Goal: Transaction & Acquisition: Purchase product/service

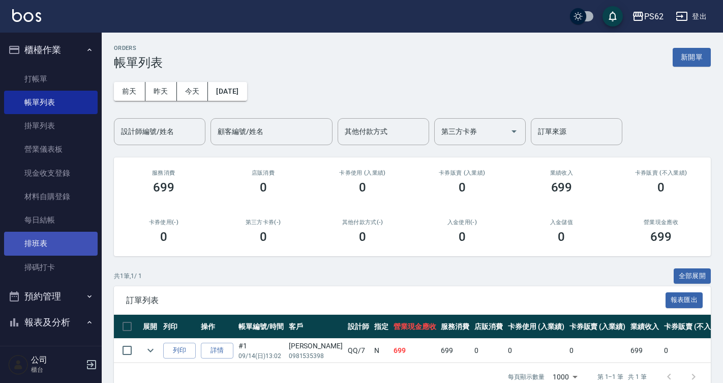
click at [34, 249] on link "排班表" at bounding box center [51, 242] width 94 height 23
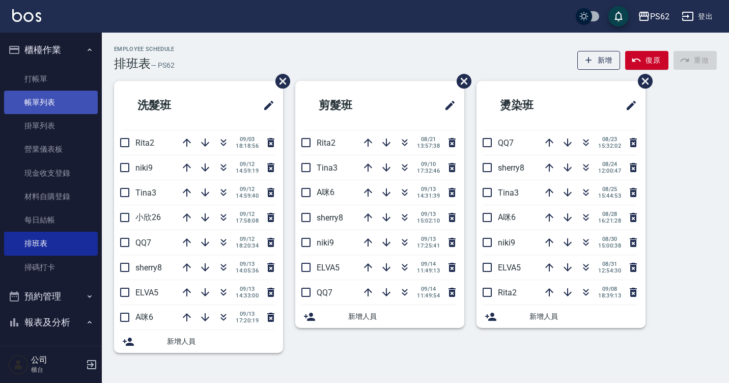
click at [82, 108] on link "帳單列表" at bounding box center [51, 102] width 94 height 23
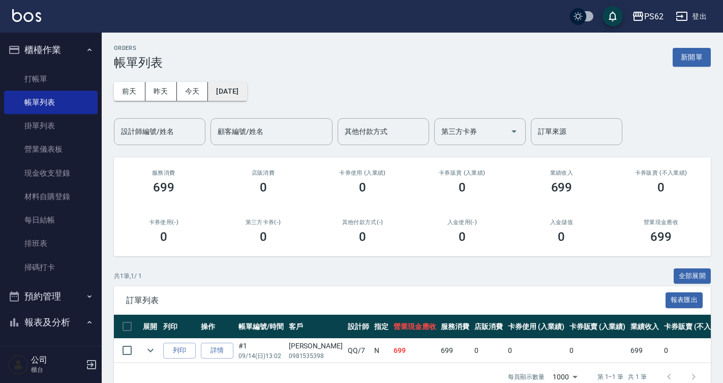
click at [212, 98] on button "[DATE]" at bounding box center [227, 91] width 39 height 19
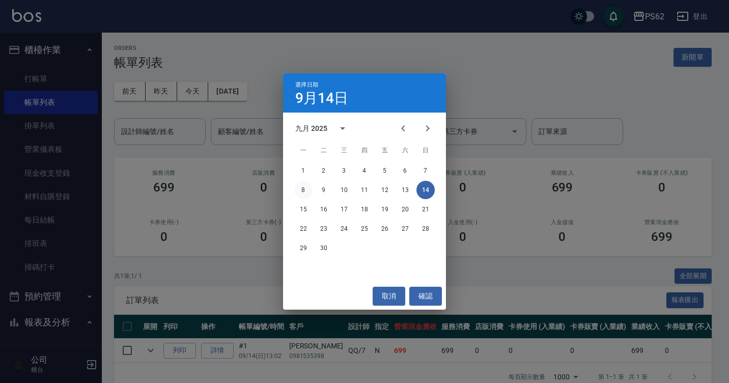
click at [302, 189] on button "8" at bounding box center [303, 190] width 18 height 18
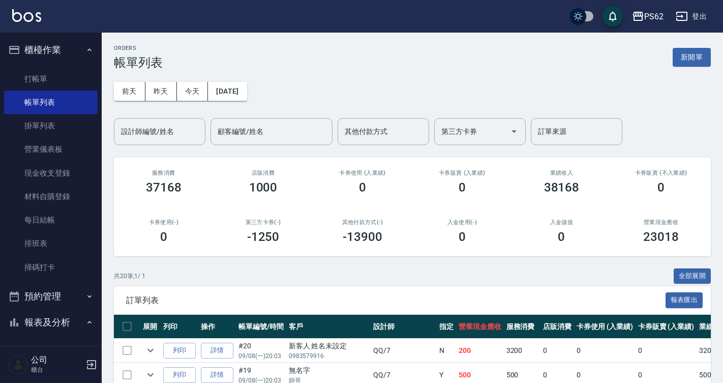
click at [159, 115] on div "[DATE] [DATE] [DATE] [DATE] 設計師編號/姓名 設計師編號/姓名 顧客編號/姓名 顧客編號/姓名 其他付款方式 其他付款方式 第三方…" at bounding box center [412, 107] width 597 height 75
click at [156, 126] on div "設計師編號/姓名 設計師編號/姓名" at bounding box center [160, 131] width 92 height 27
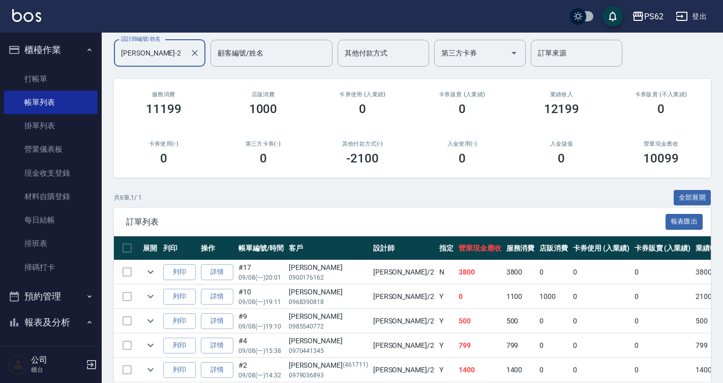
scroll to position [150, 0]
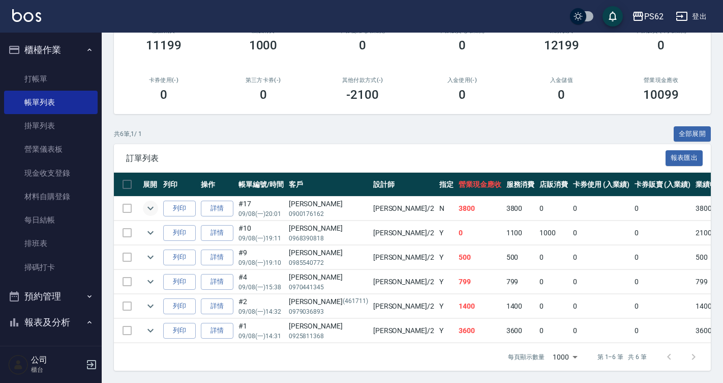
type input "[PERSON_NAME]-2"
click at [154, 205] on icon "expand row" at bounding box center [150, 208] width 12 height 12
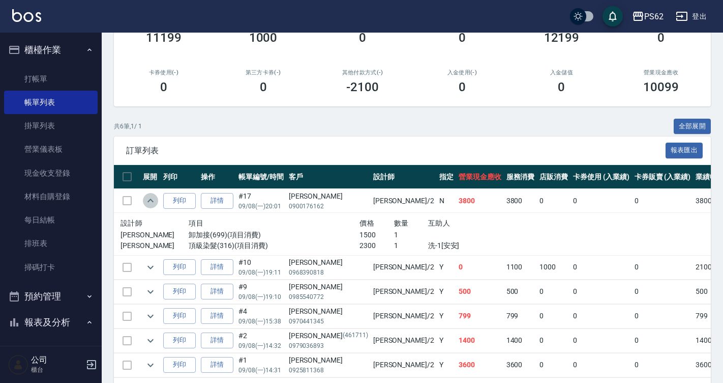
click at [154, 205] on icon "expand row" at bounding box center [150, 200] width 12 height 12
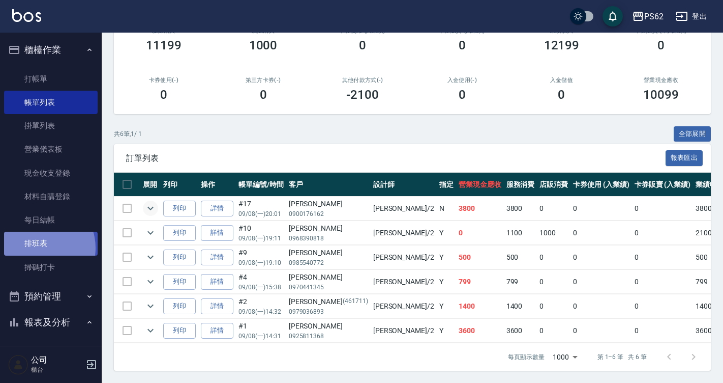
click at [38, 248] on link "排班表" at bounding box center [51, 242] width 94 height 23
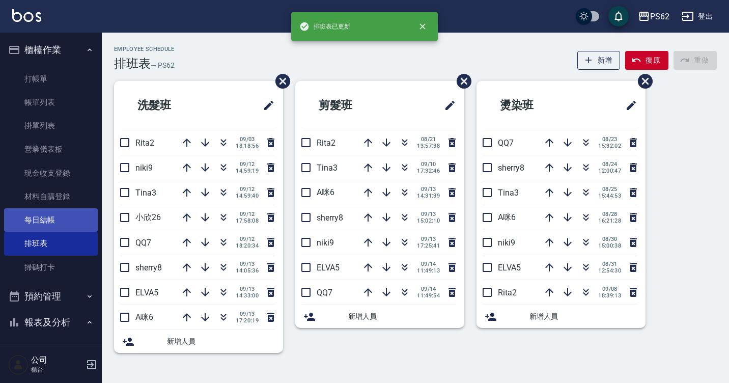
click at [41, 226] on link "每日結帳" at bounding box center [51, 219] width 94 height 23
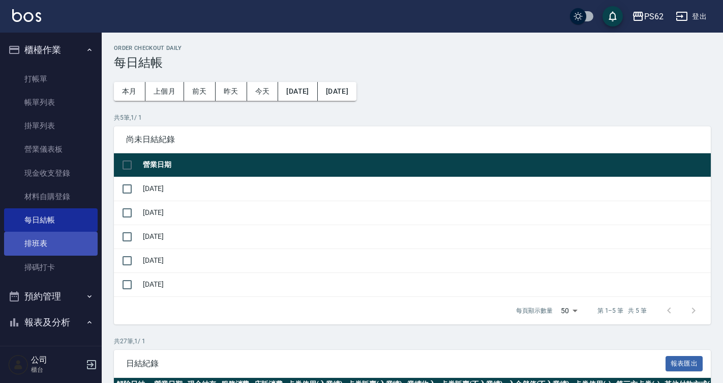
click at [48, 243] on link "排班表" at bounding box center [51, 242] width 94 height 23
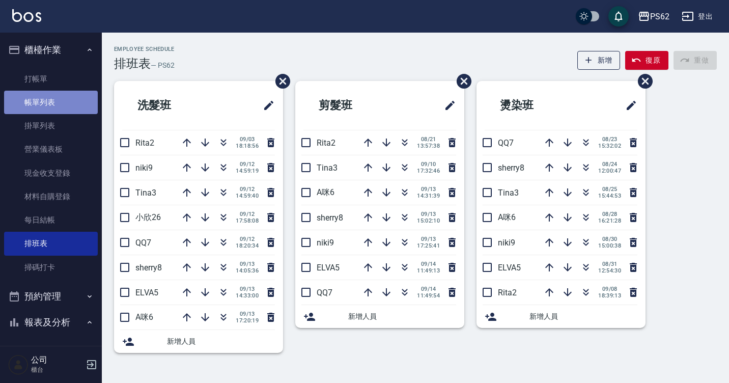
click at [63, 107] on link "帳單列表" at bounding box center [51, 102] width 94 height 23
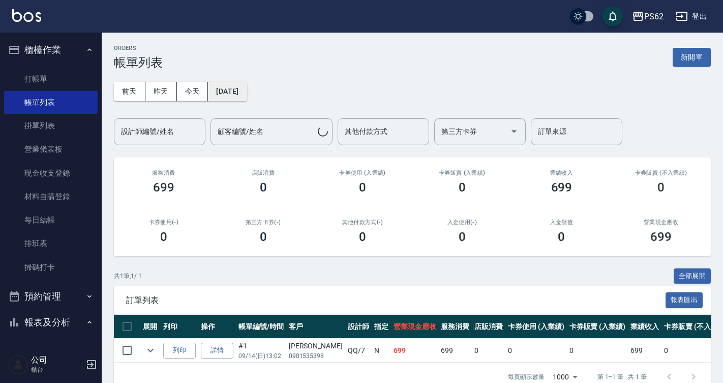
click at [241, 93] on button "[DATE]" at bounding box center [227, 91] width 39 height 19
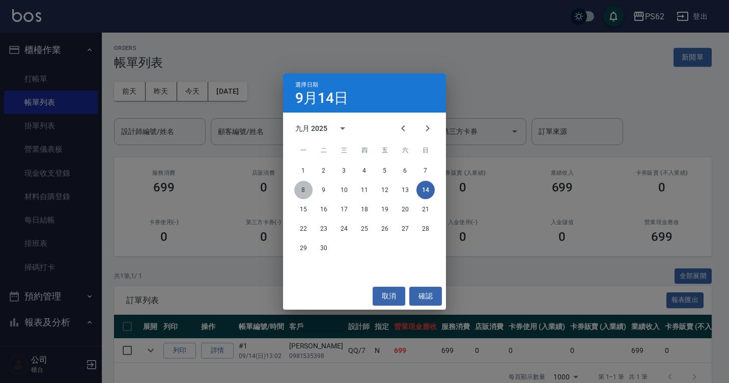
click at [309, 187] on button "8" at bounding box center [303, 190] width 18 height 18
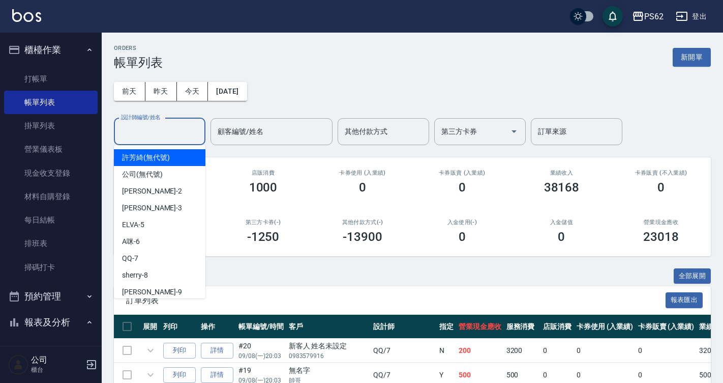
click at [167, 133] on input "設計師編號/姓名" at bounding box center [160, 132] width 82 height 18
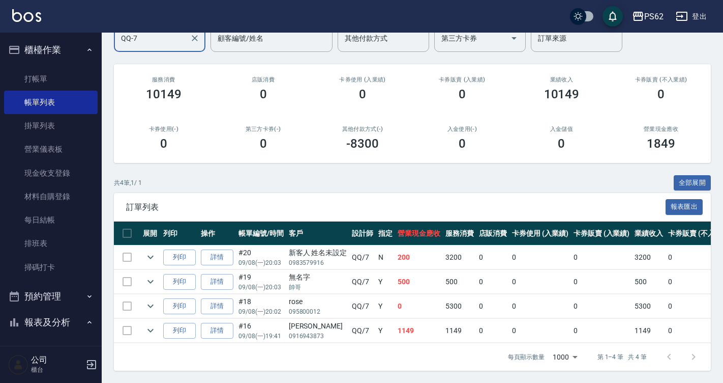
scroll to position [101, 0]
type input "QQ-7"
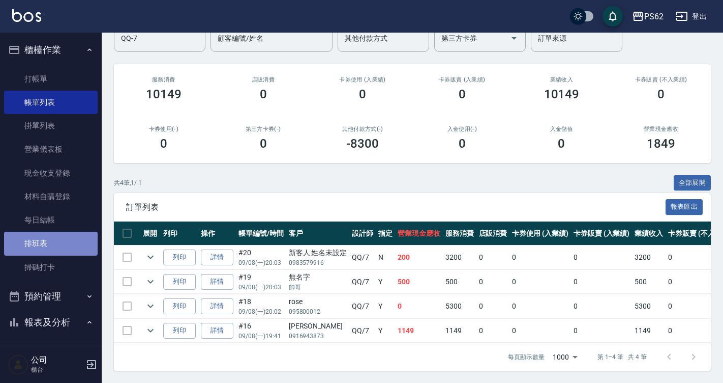
click at [69, 237] on link "排班表" at bounding box center [51, 242] width 94 height 23
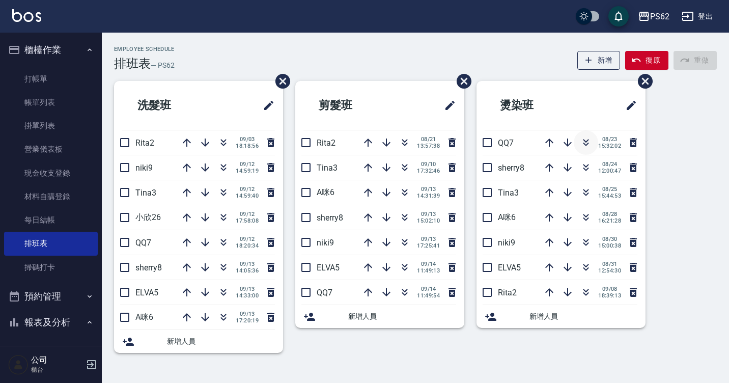
click at [588, 137] on icon "button" at bounding box center [585, 142] width 12 height 12
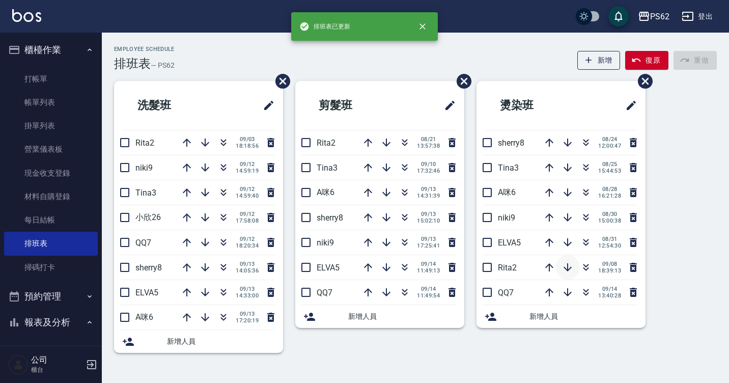
click at [569, 269] on icon "button" at bounding box center [567, 267] width 12 height 12
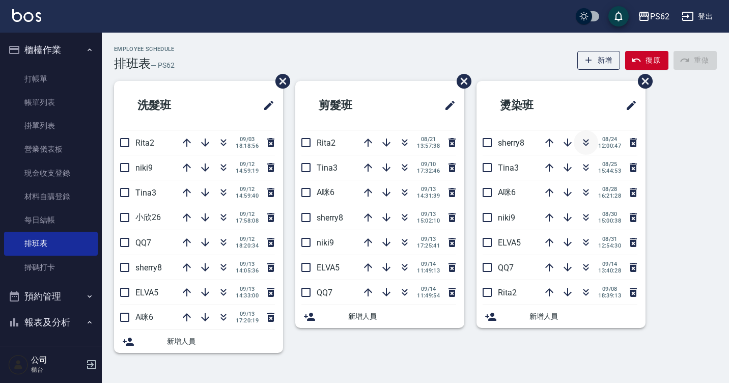
click at [592, 147] on button "button" at bounding box center [585, 142] width 24 height 24
click at [224, 166] on icon "button" at bounding box center [224, 166] width 6 height 4
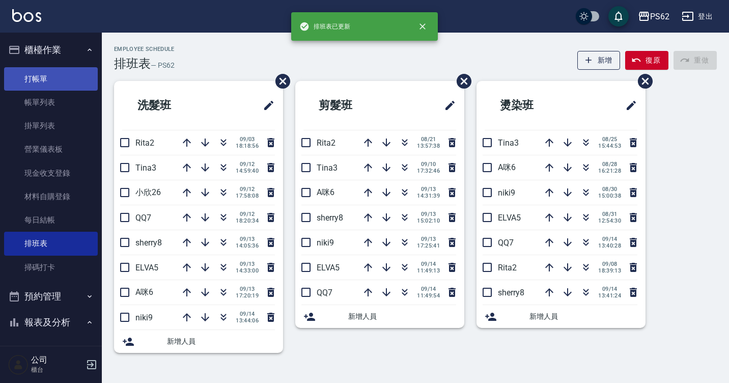
click at [66, 79] on link "打帳單" at bounding box center [51, 78] width 94 height 23
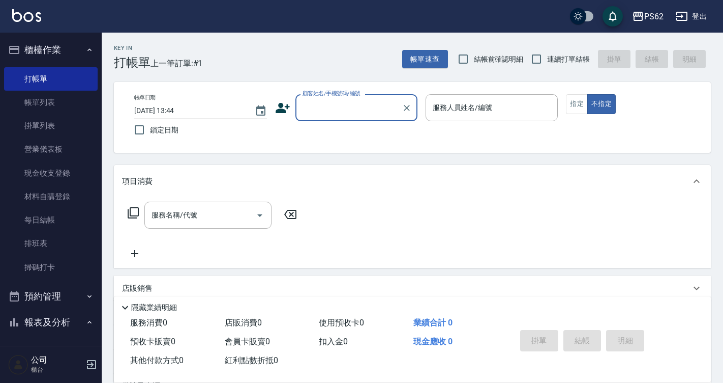
click at [336, 109] on input "顧客姓名/手機號碼/編號" at bounding box center [349, 108] width 98 height 18
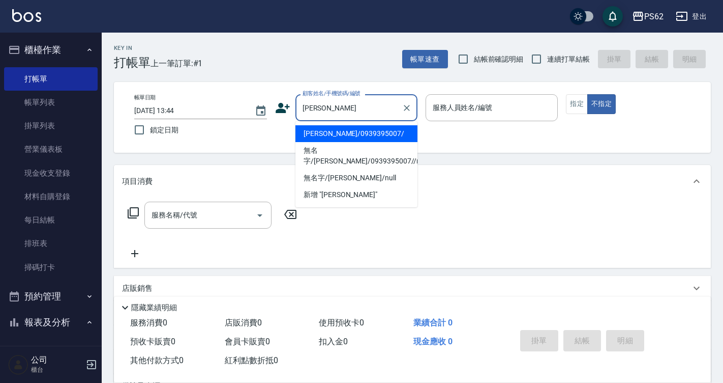
click at [301, 130] on li "[PERSON_NAME]/0939395007/" at bounding box center [357, 133] width 122 height 17
type input "[PERSON_NAME]/0939395007/"
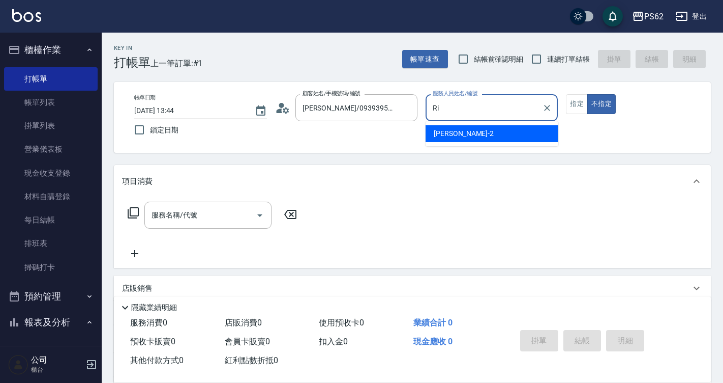
type input "R"
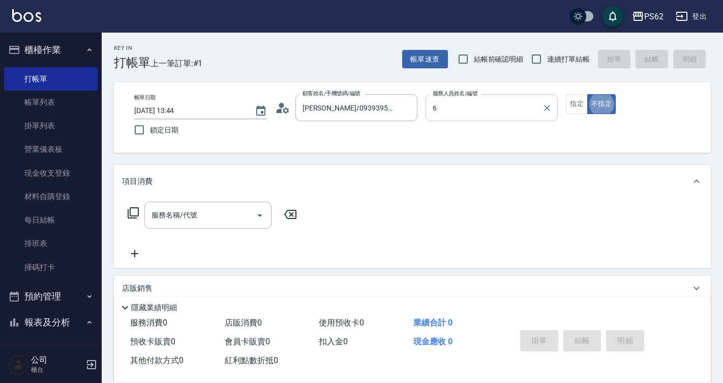
type input "A咪-6"
type button "false"
click at [131, 210] on icon at bounding box center [133, 213] width 12 height 12
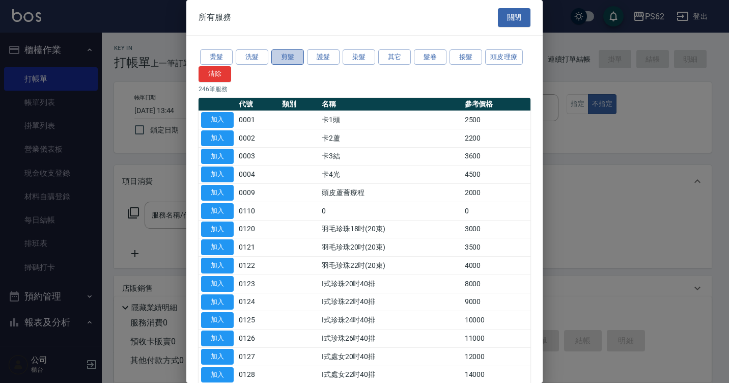
click at [286, 57] on button "剪髮" at bounding box center [287, 57] width 33 height 16
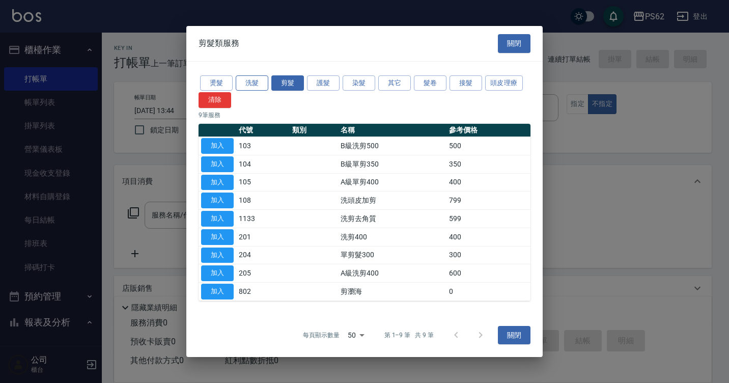
click at [249, 84] on button "洗髮" at bounding box center [252, 83] width 33 height 16
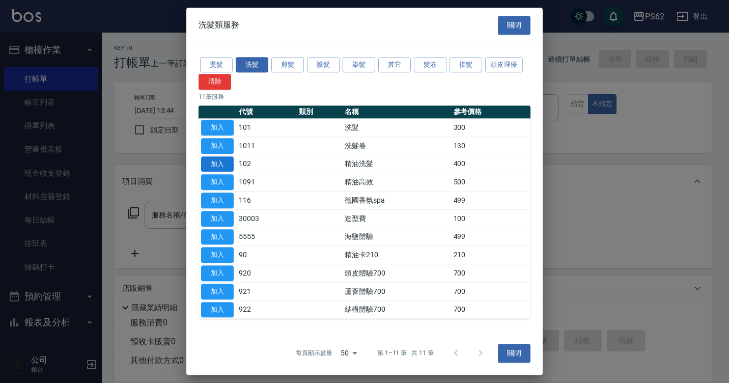
click at [224, 163] on button "加入" at bounding box center [217, 164] width 33 height 16
type input "精油洗髮(102)"
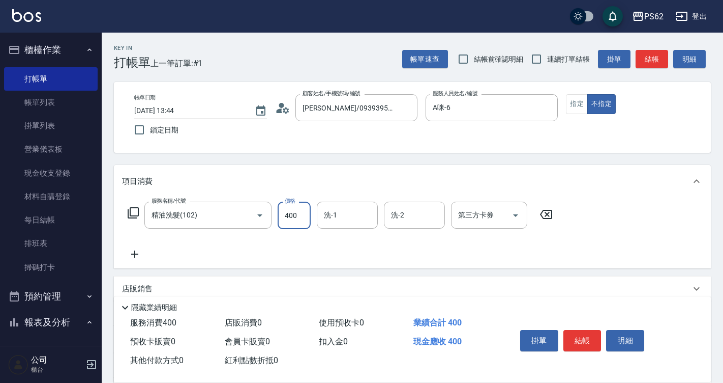
click at [299, 213] on input "400" at bounding box center [294, 214] width 33 height 27
type input "360"
type input "[PERSON_NAME]-26"
click at [581, 109] on button "指定" at bounding box center [577, 104] width 22 height 20
click at [585, 333] on button "結帳" at bounding box center [583, 340] width 38 height 21
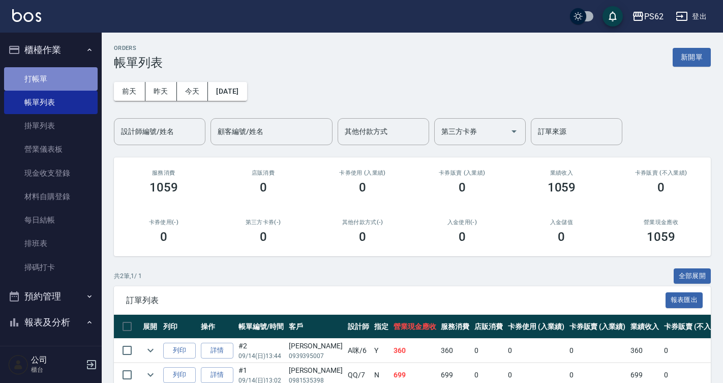
click at [75, 83] on link "打帳單" at bounding box center [51, 78] width 94 height 23
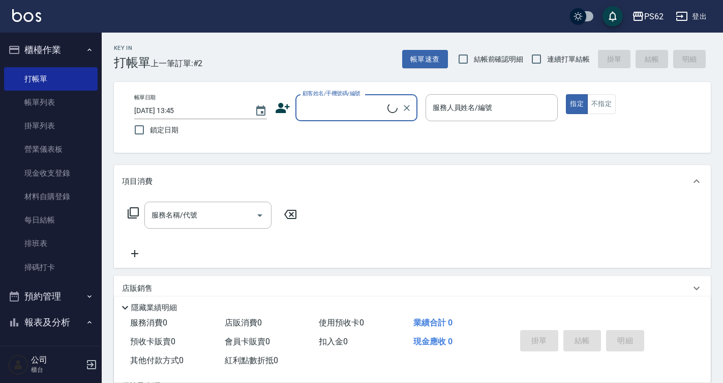
click at [334, 106] on input "顧客姓名/手機號碼/編號" at bounding box center [344, 108] width 88 height 18
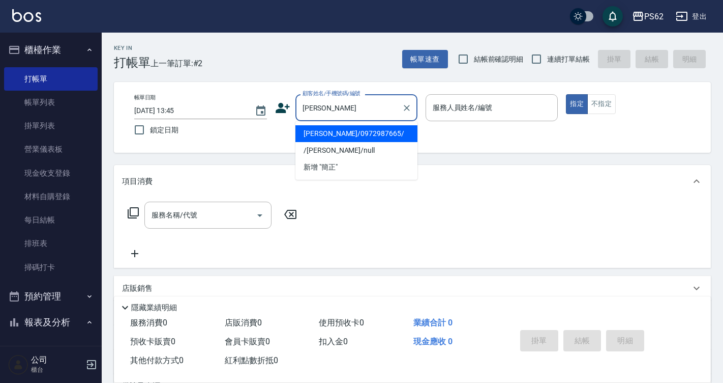
click at [348, 128] on li "[PERSON_NAME]/0972987665/" at bounding box center [357, 133] width 122 height 17
type input "[PERSON_NAME]/0972987665/"
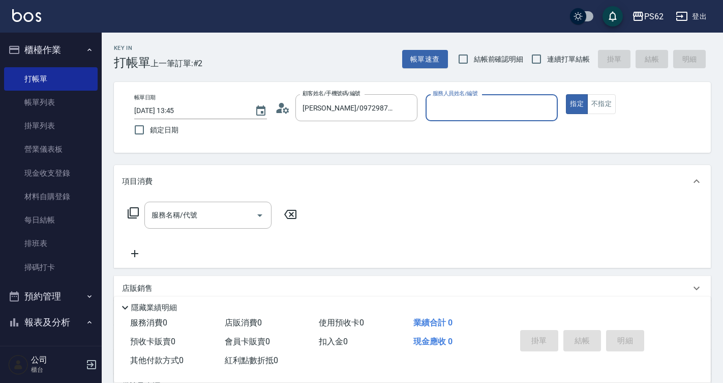
click at [459, 106] on input "服務人員姓名/編號" at bounding box center [492, 108] width 124 height 18
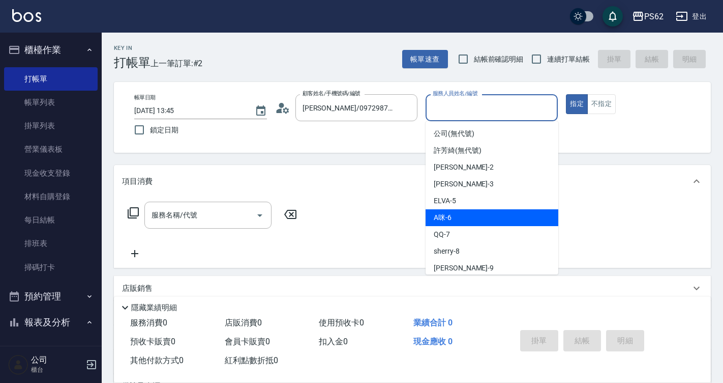
drag, startPoint x: 445, startPoint y: 110, endPoint x: 445, endPoint y: 214, distance: 104.3
click at [445, 214] on body "PS62 登出 櫃檯作業 打帳單 帳單列表 掛單列表 營業儀表板 現金收支登錄 材料自購登錄 每日結帳 排班表 掃碼打卡 預約管理 預約管理 單日預約紀錄 單…" at bounding box center [361, 248] width 723 height 496
click at [445, 214] on span "A咪 -6" at bounding box center [443, 217] width 18 height 11
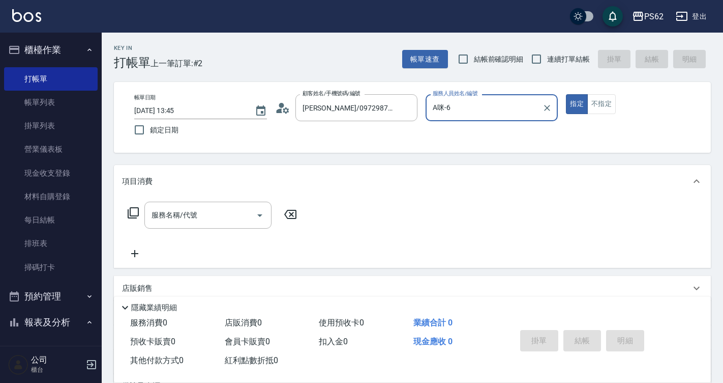
type input "A咪-6"
click at [130, 212] on icon at bounding box center [133, 212] width 11 height 11
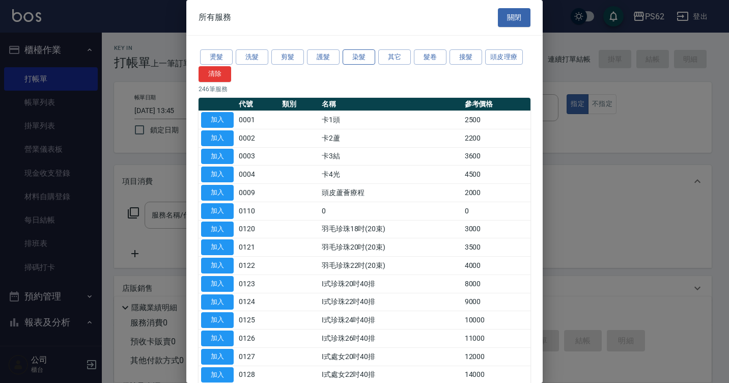
click at [356, 59] on button "染髮" at bounding box center [358, 57] width 33 height 16
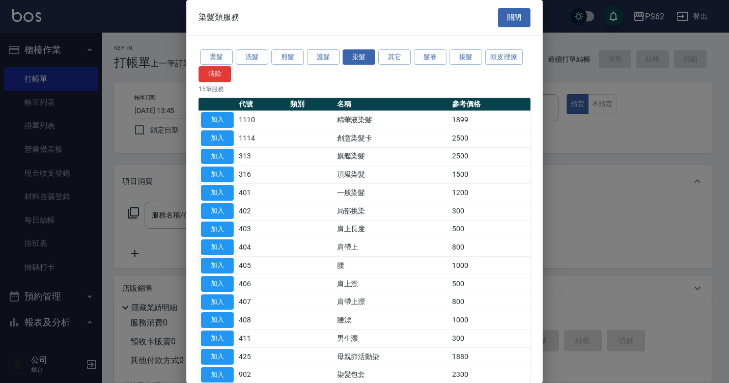
drag, startPoint x: 229, startPoint y: 172, endPoint x: 258, endPoint y: 197, distance: 38.2
click at [229, 172] on button "加入" at bounding box center [217, 174] width 33 height 16
type input "頂級染髮(316)"
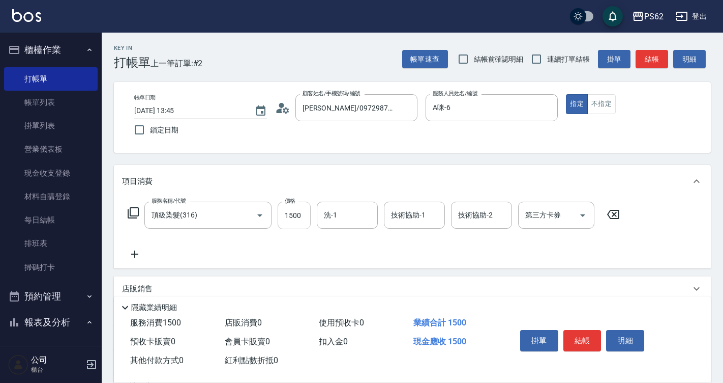
click at [302, 214] on input "1500" at bounding box center [294, 214] width 33 height 27
type input "22"
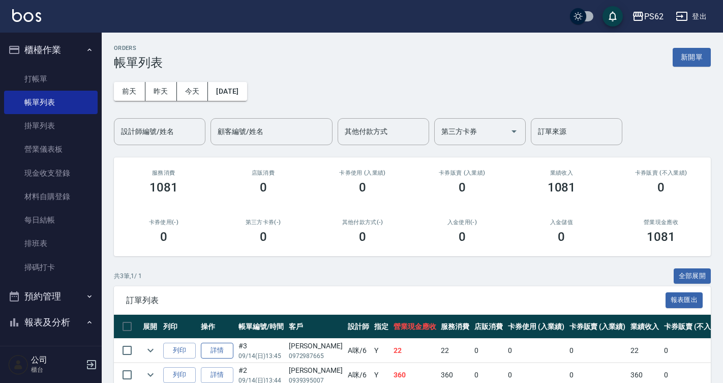
click at [222, 347] on link "詳情" at bounding box center [217, 350] width 33 height 16
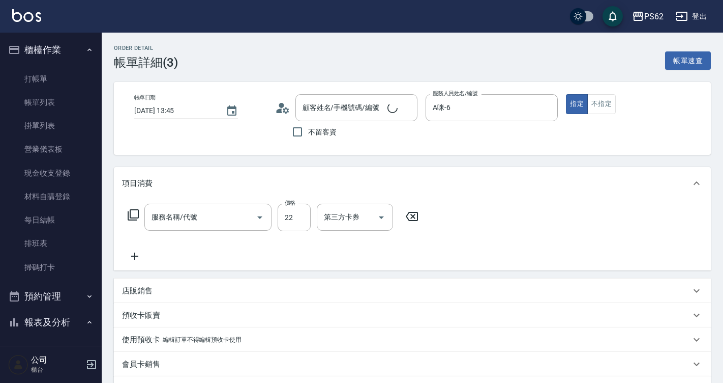
type input "[DATE] 13:45"
type input "A咪-6"
type input "頂級染髮(316)"
type input "[PERSON_NAME]/0972987665/"
click at [297, 220] on input "22" at bounding box center [294, 217] width 33 height 27
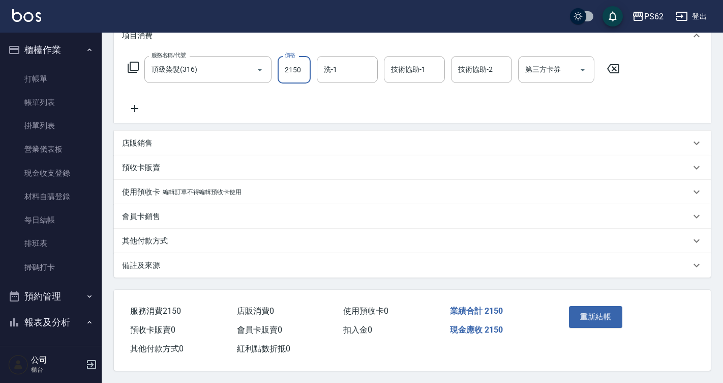
scroll to position [152, 0]
type input "2150"
click at [602, 310] on button "重新結帳" at bounding box center [596, 316] width 54 height 21
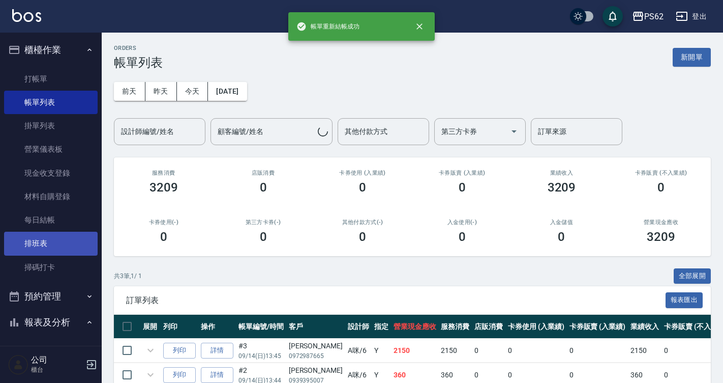
click at [74, 235] on link "排班表" at bounding box center [51, 242] width 94 height 23
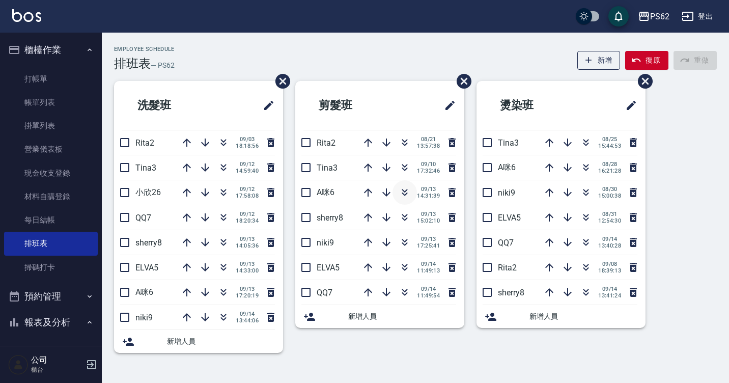
click at [403, 187] on icon "button" at bounding box center [404, 192] width 12 height 12
